Goal: Task Accomplishment & Management: Use online tool/utility

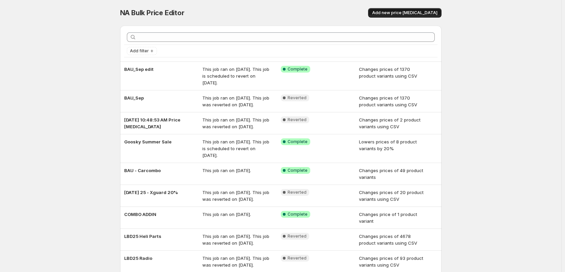
click at [407, 15] on span "Add new price change job" at bounding box center [404, 12] width 65 height 5
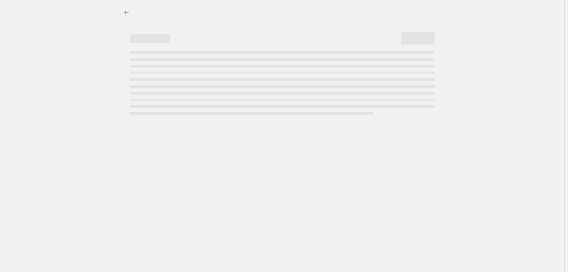
select select "percentage"
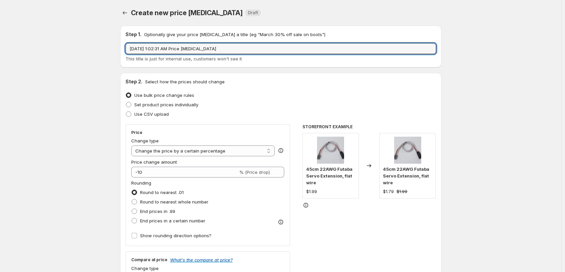
drag, startPoint x: 279, startPoint y: 49, endPoint x: -2, endPoint y: 57, distance: 281.7
click at [0, 57] on html "Home Settings Plans Skip to content Create new price change job. This page is r…" at bounding box center [282, 136] width 565 height 272
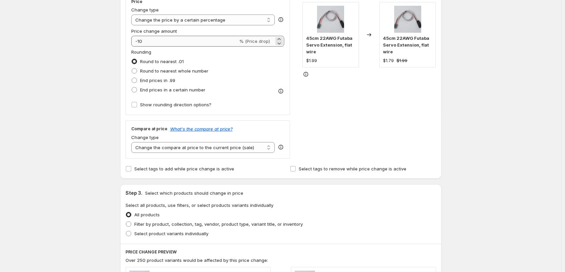
scroll to position [135, 0]
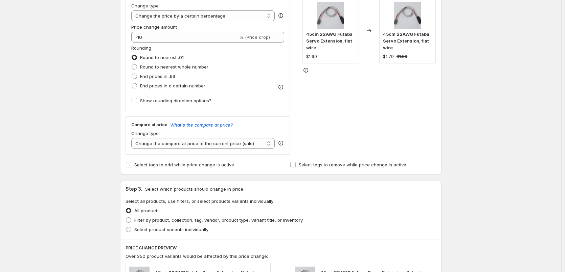
type input "RS5 10%"
click at [161, 226] on label "Select product variants individually" at bounding box center [166, 229] width 83 height 9
click at [126, 227] on input "Select product variants individually" at bounding box center [126, 227] width 0 height 0
radio input "true"
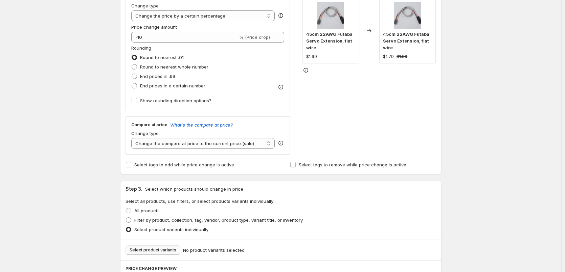
click at [166, 253] on span "Select product variants" at bounding box center [152, 250] width 47 height 5
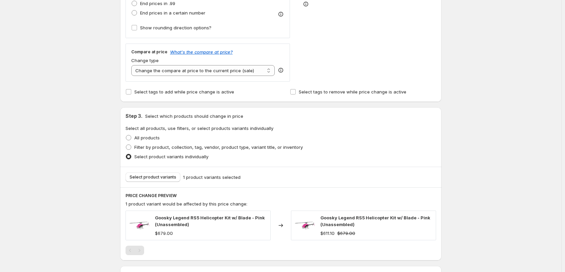
scroll to position [302, 0]
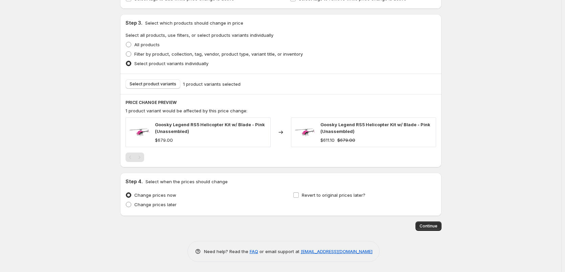
click at [335, 197] on span "Revert to original prices later?" at bounding box center [334, 195] width 64 height 5
click at [299, 197] on input "Revert to original prices later?" at bounding box center [295, 195] width 5 height 5
checkbox input "true"
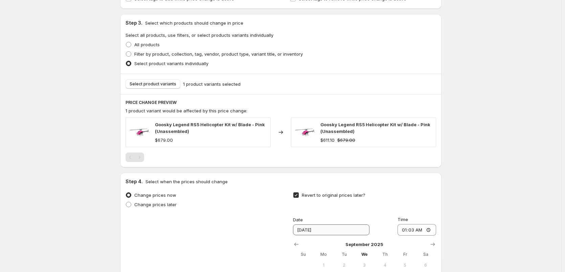
scroll to position [417, 0]
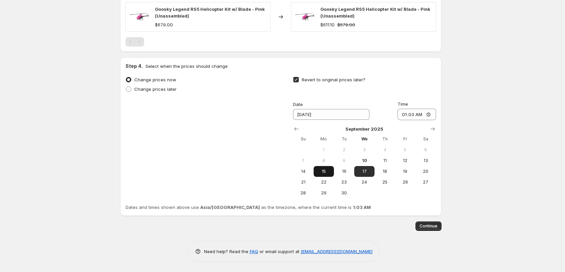
click at [331, 171] on span "15" at bounding box center [323, 171] width 15 height 5
type input "9/15/2025"
click at [405, 116] on input "01:03" at bounding box center [416, 114] width 39 height 11
type input "11:00"
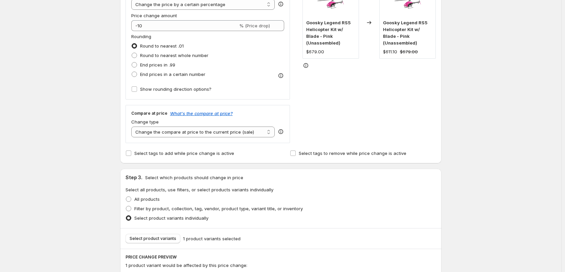
scroll to position [0, 0]
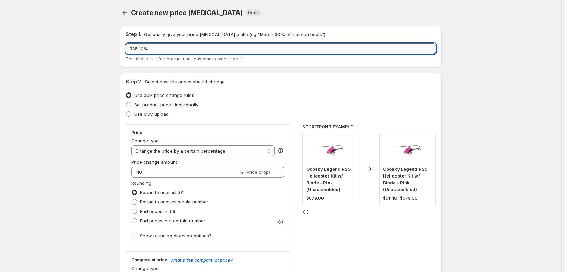
click at [129, 48] on input "RS5 10%" at bounding box center [280, 48] width 310 height 11
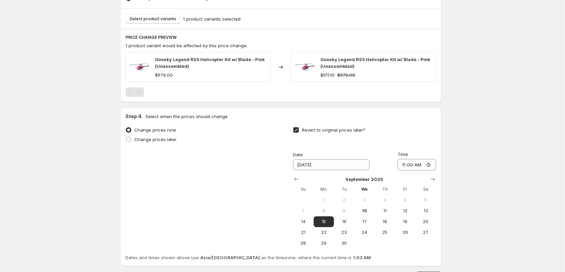
scroll to position [417, 0]
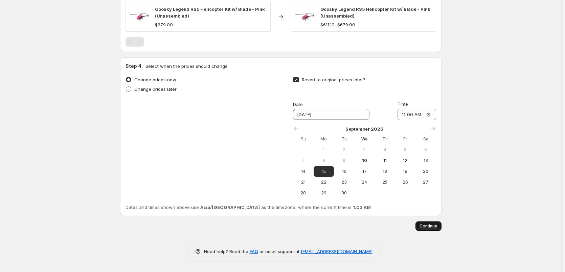
click at [425, 226] on span "Continue" at bounding box center [428, 226] width 18 height 5
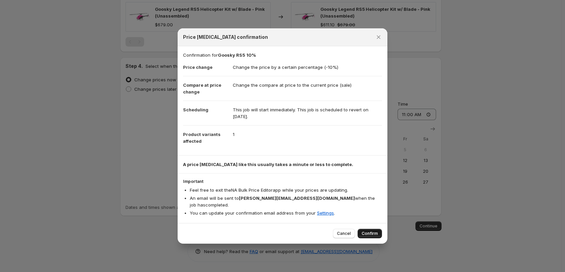
click at [368, 231] on span "Confirm" at bounding box center [369, 233] width 16 height 5
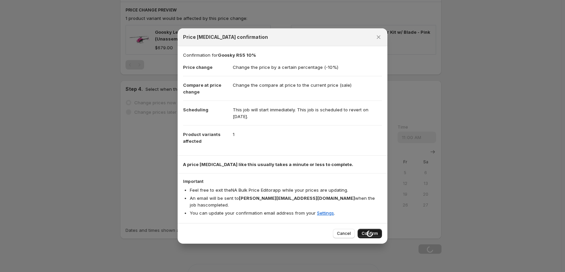
type input "Goosky RS5 10%"
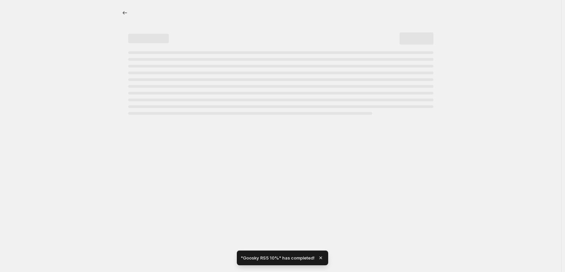
select select "percentage"
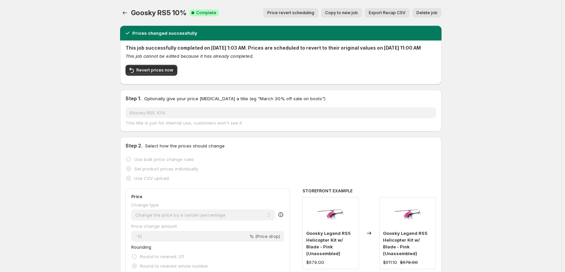
drag, startPoint x: 460, startPoint y: 129, endPoint x: 445, endPoint y: 123, distance: 16.7
click at [127, 13] on icon "Price change jobs" at bounding box center [124, 12] width 7 height 7
